Goal: Transaction & Acquisition: Obtain resource

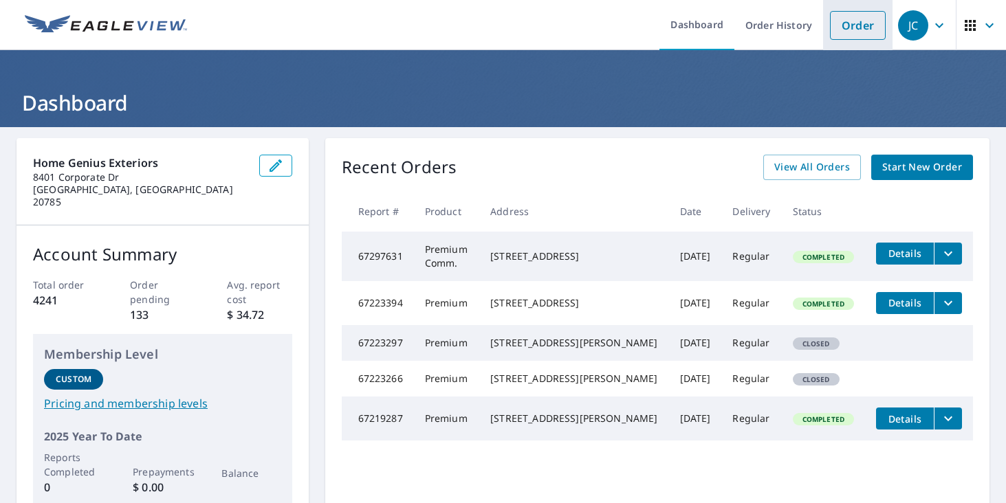
click at [852, 28] on link "Order" at bounding box center [858, 25] width 56 height 29
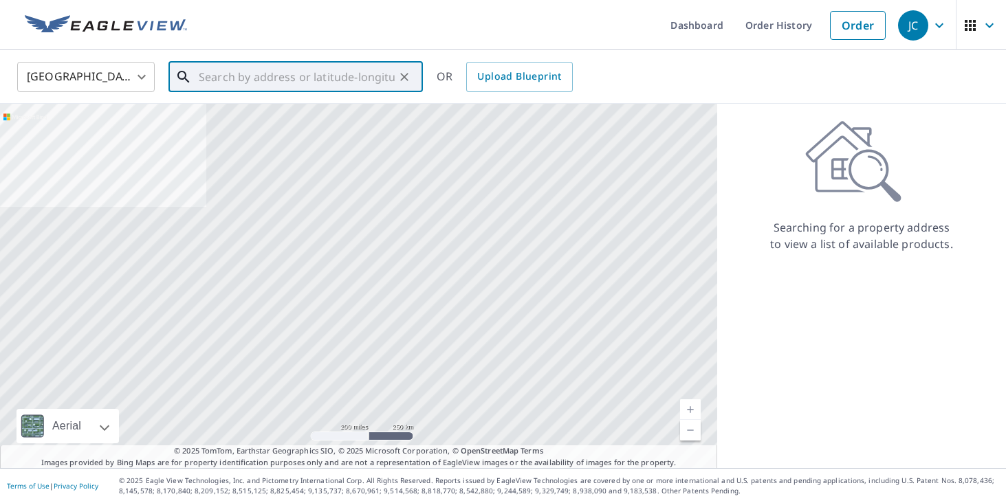
click at [306, 83] on input "text" at bounding box center [297, 77] width 196 height 38
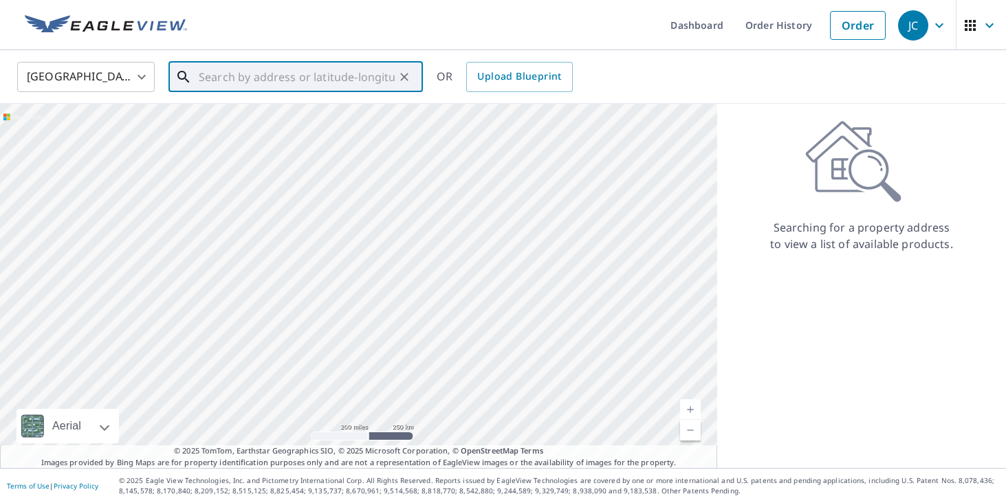
paste input "[STREET_ADDRESS]"
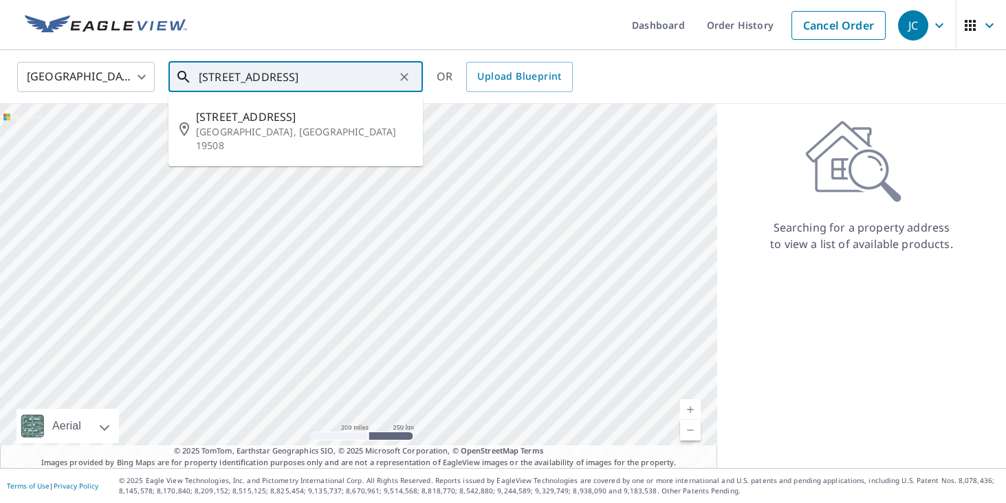
type input "[STREET_ADDRESS]"
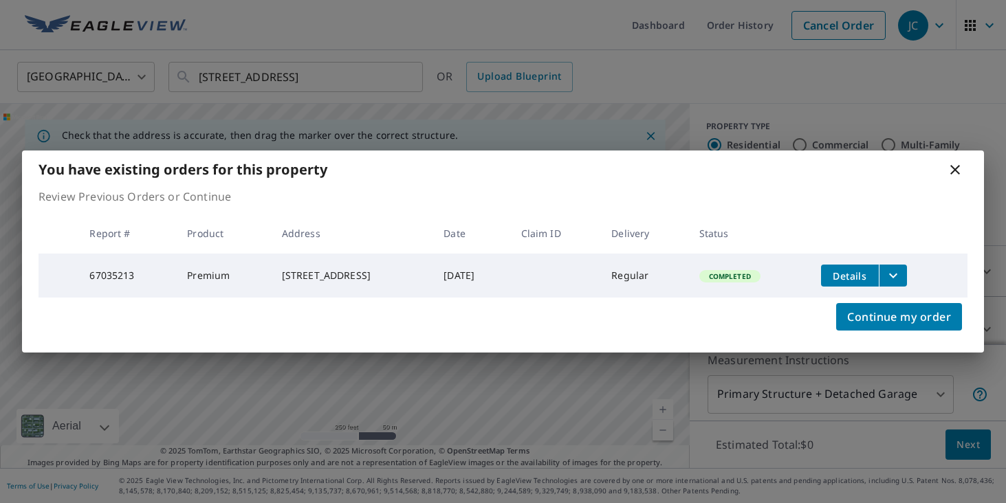
click at [852, 273] on span "Details" at bounding box center [849, 275] width 41 height 13
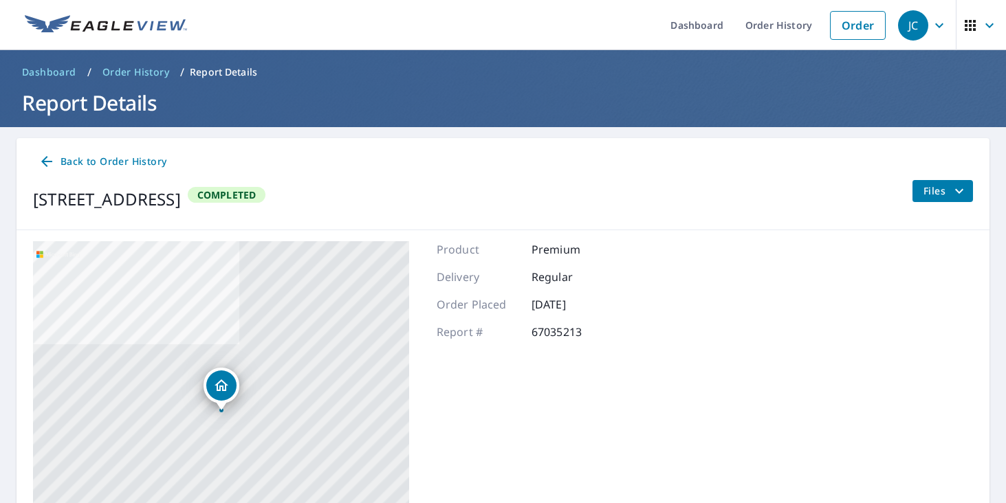
click at [933, 183] on span "Files" at bounding box center [945, 191] width 44 height 16
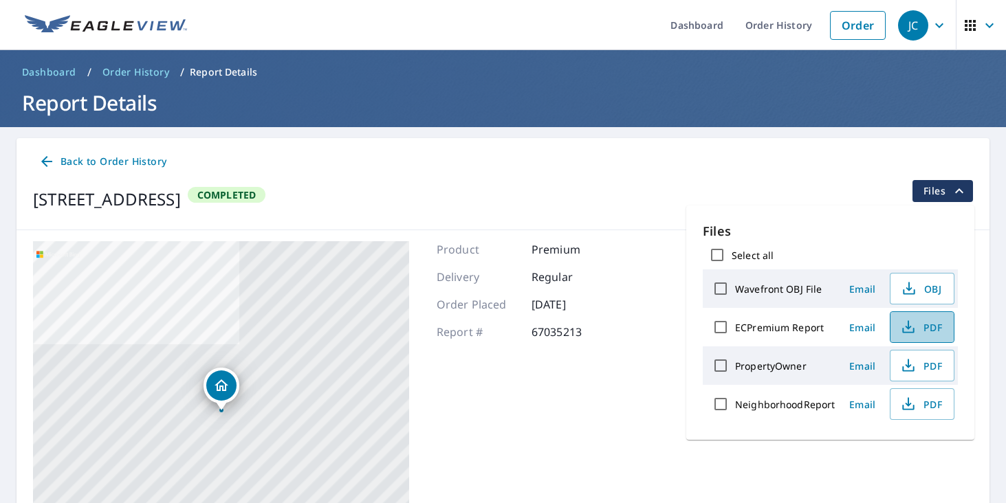
click at [917, 322] on span "PDF" at bounding box center [920, 327] width 44 height 16
click at [908, 329] on icon "button" at bounding box center [908, 327] width 16 height 16
click at [907, 329] on icon "button" at bounding box center [908, 324] width 6 height 9
